Goal: Information Seeking & Learning: Find specific page/section

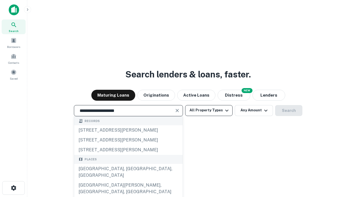
type input "**********"
click at [209, 110] on button "All Property Types" at bounding box center [208, 110] width 47 height 11
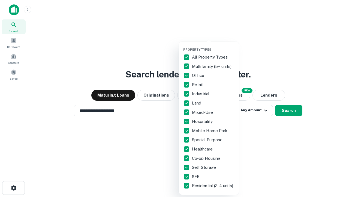
click at [213, 46] on button "button" at bounding box center [213, 46] width 60 height 0
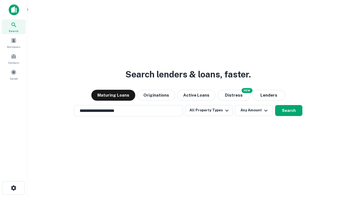
scroll to position [8, 0]
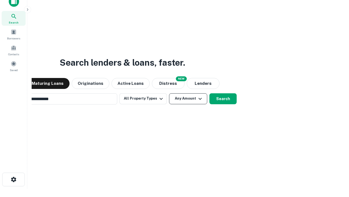
click at [169, 93] on button "Any Amount" at bounding box center [188, 98] width 38 height 11
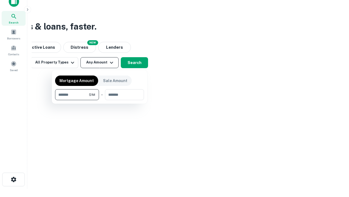
scroll to position [9, 0]
type input "*******"
click at [100, 100] on button "button" at bounding box center [99, 100] width 89 height 0
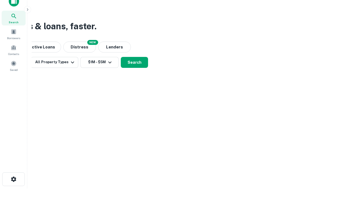
scroll to position [3, 101]
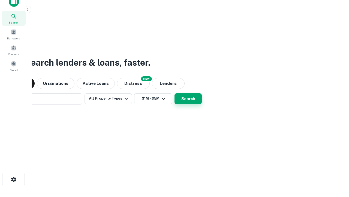
click at [175, 93] on button "Search" at bounding box center [188, 98] width 27 height 11
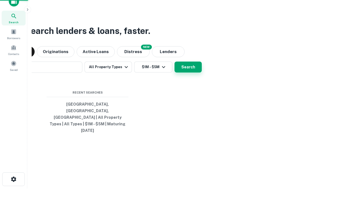
scroll to position [14, 155]
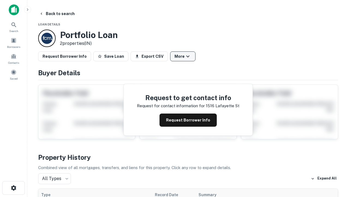
click at [183, 56] on button "More" at bounding box center [182, 56] width 25 height 10
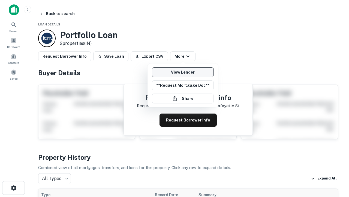
click at [183, 72] on link "View Lender" at bounding box center [183, 72] width 62 height 10
